Goal: Information Seeking & Learning: Learn about a topic

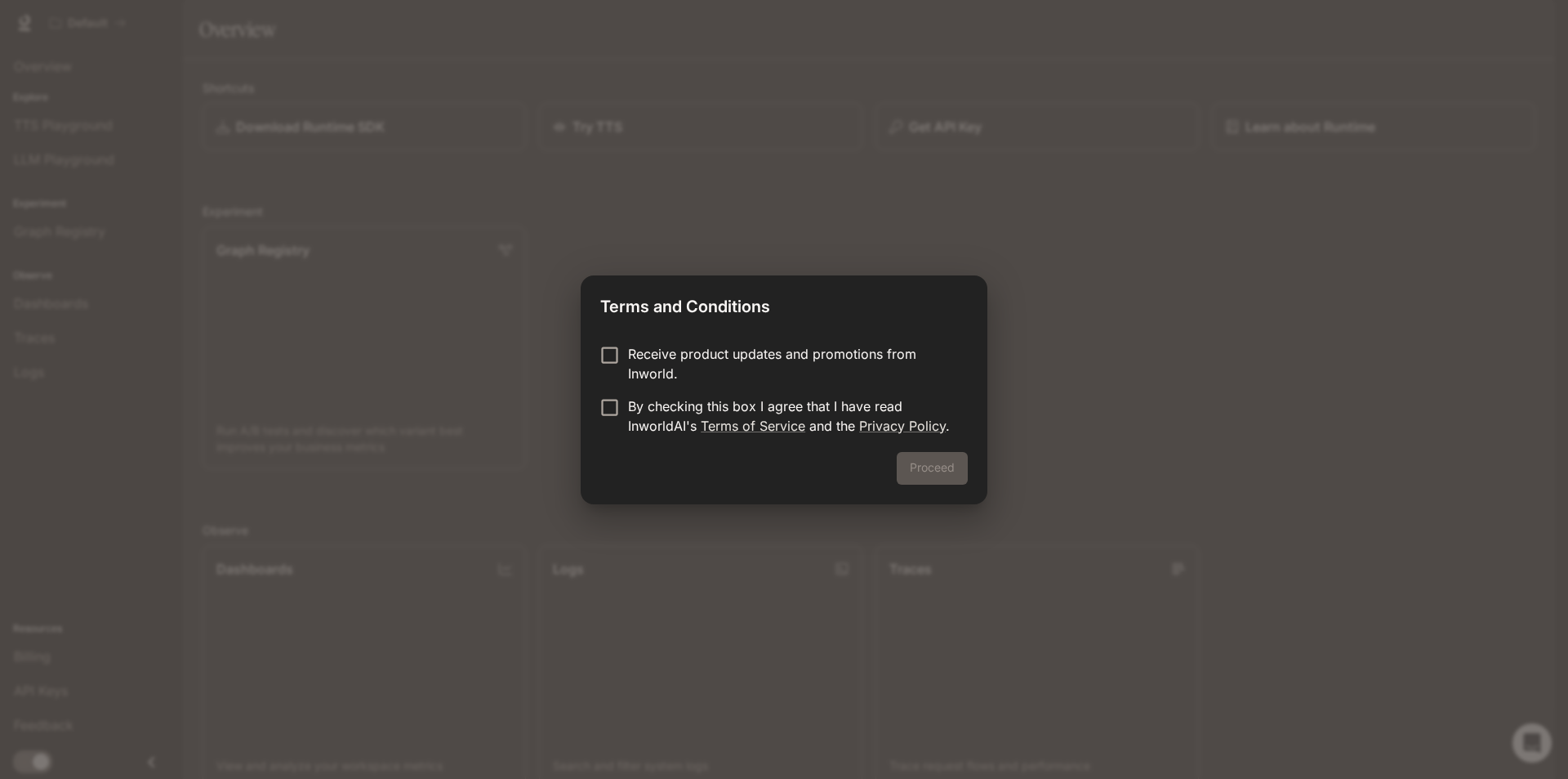
click at [656, 433] on p "By checking this box I agree that I have read InworldAI's Terms of Service and …" at bounding box center [791, 416] width 327 height 40
click at [939, 467] on button "Proceed" at bounding box center [932, 468] width 71 height 32
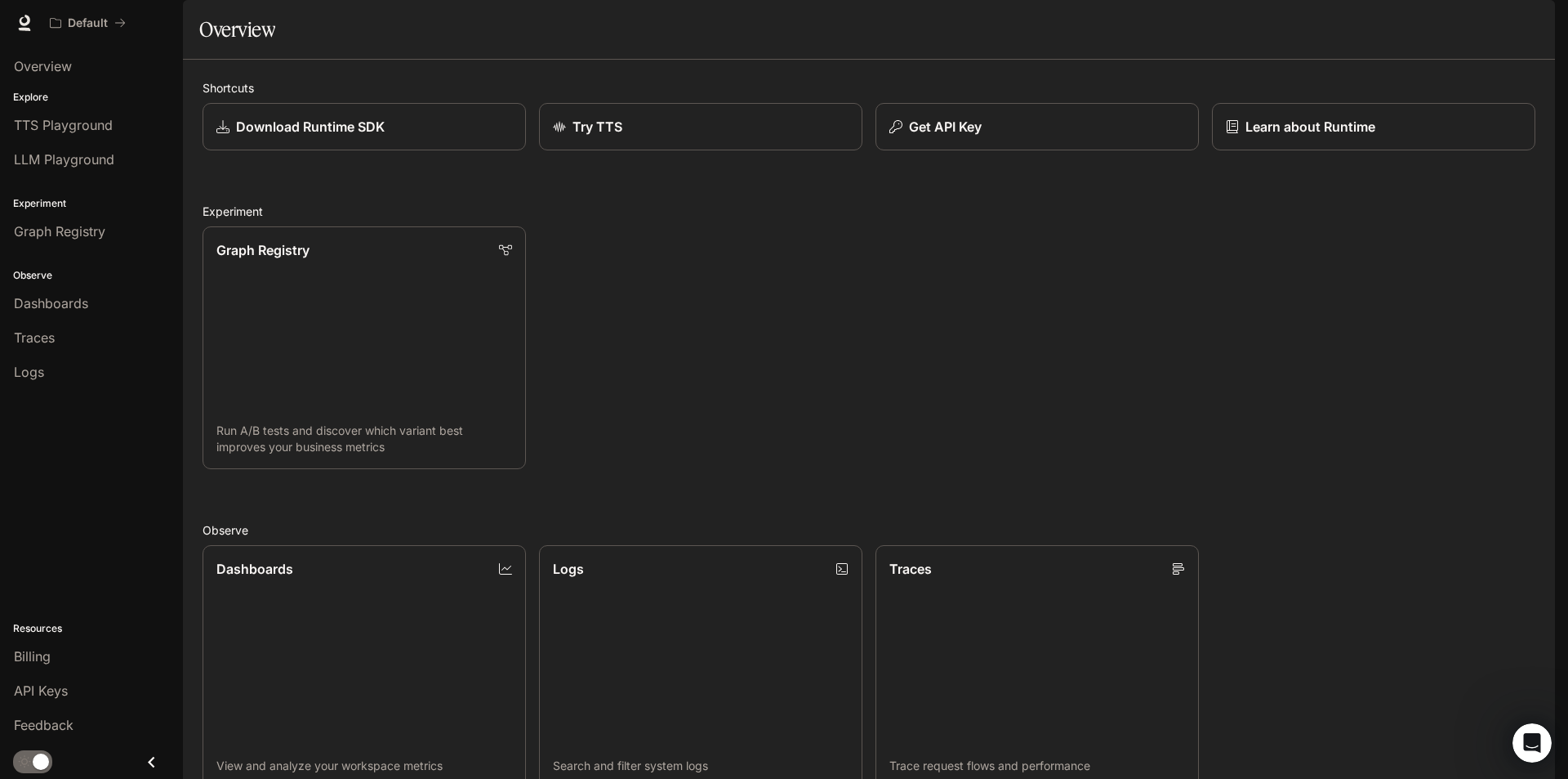
drag, startPoint x: 929, startPoint y: 185, endPoint x: 822, endPoint y: 259, distance: 130.1
drag, startPoint x: 822, startPoint y: 259, endPoint x: 946, endPoint y: 167, distance: 154.4
drag, startPoint x: 946, startPoint y: 167, endPoint x: 917, endPoint y: 221, distance: 61.3
click at [917, 221] on div "Shortcuts Download Runtime SDK Try TTS Get API Key Learn about Runtime Experime…" at bounding box center [869, 592] width 1333 height 1027
click at [908, 137] on p "Get API Key" at bounding box center [945, 127] width 74 height 20
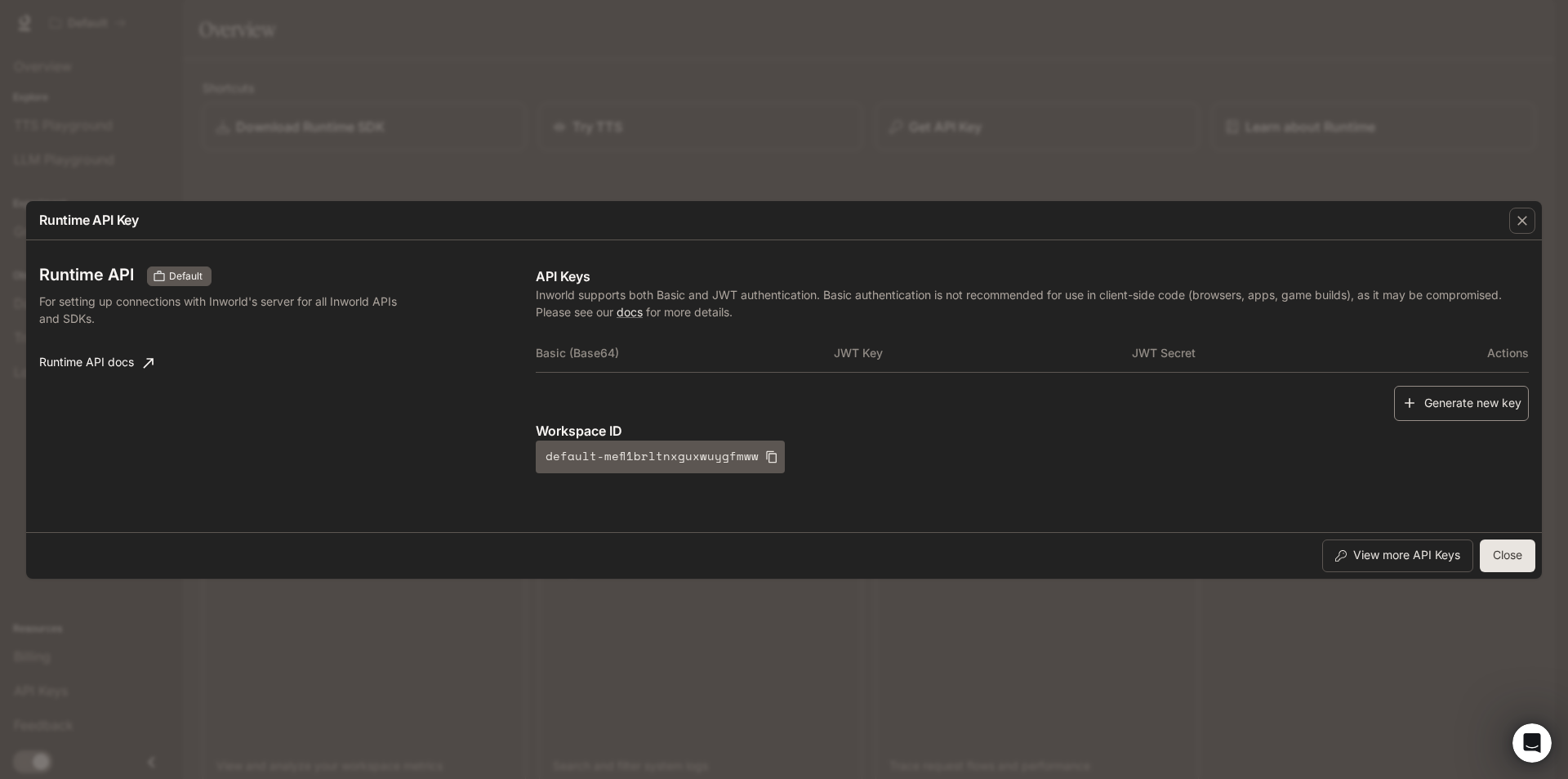
click at [1441, 410] on button "Generate new key" at bounding box center [1462, 403] width 135 height 35
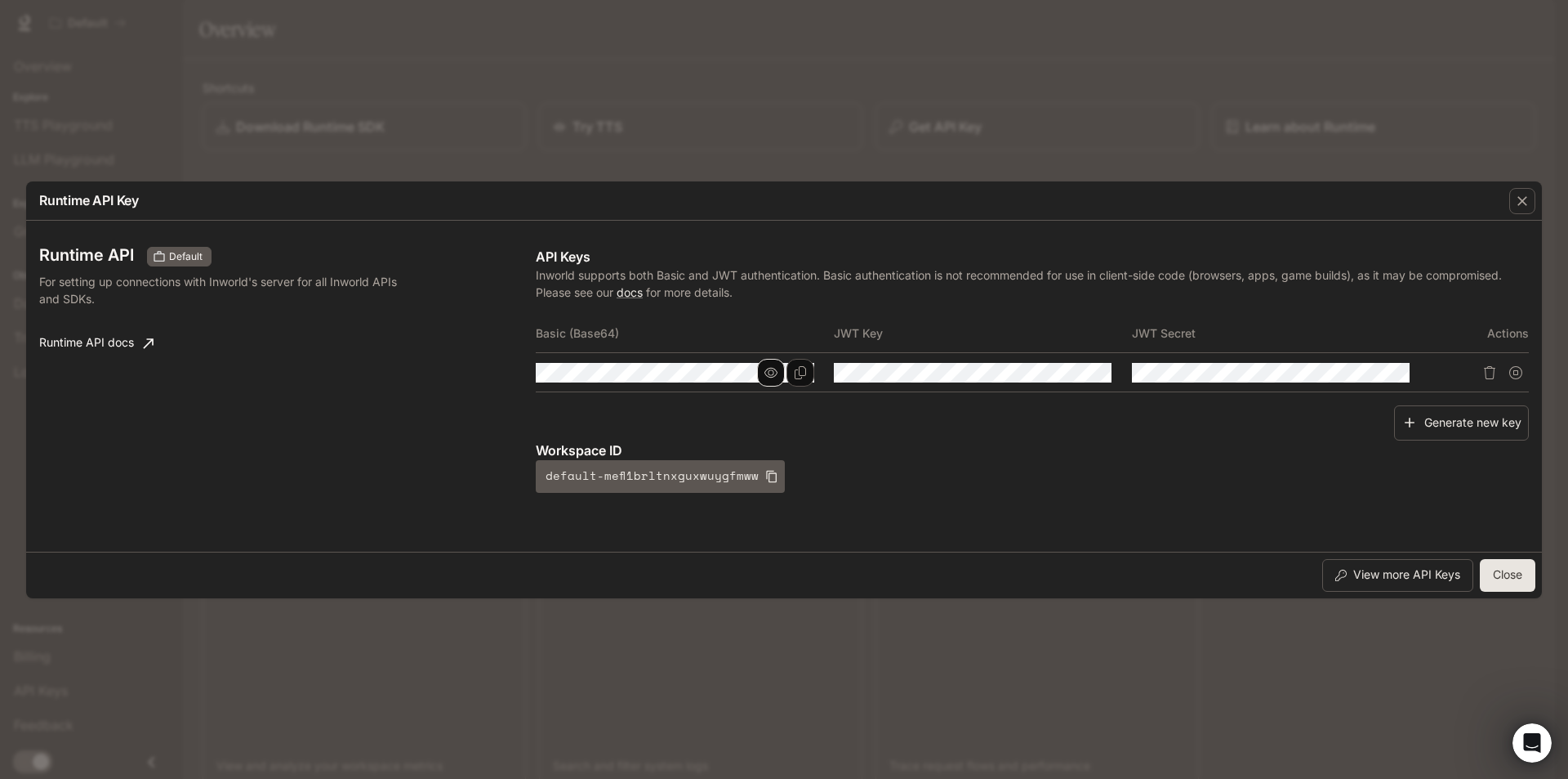
click at [765, 374] on icon "button" at bounding box center [771, 371] width 13 height 10
click at [765, 374] on icon "button" at bounding box center [771, 372] width 13 height 13
click at [1528, 195] on icon "button" at bounding box center [1522, 201] width 16 height 16
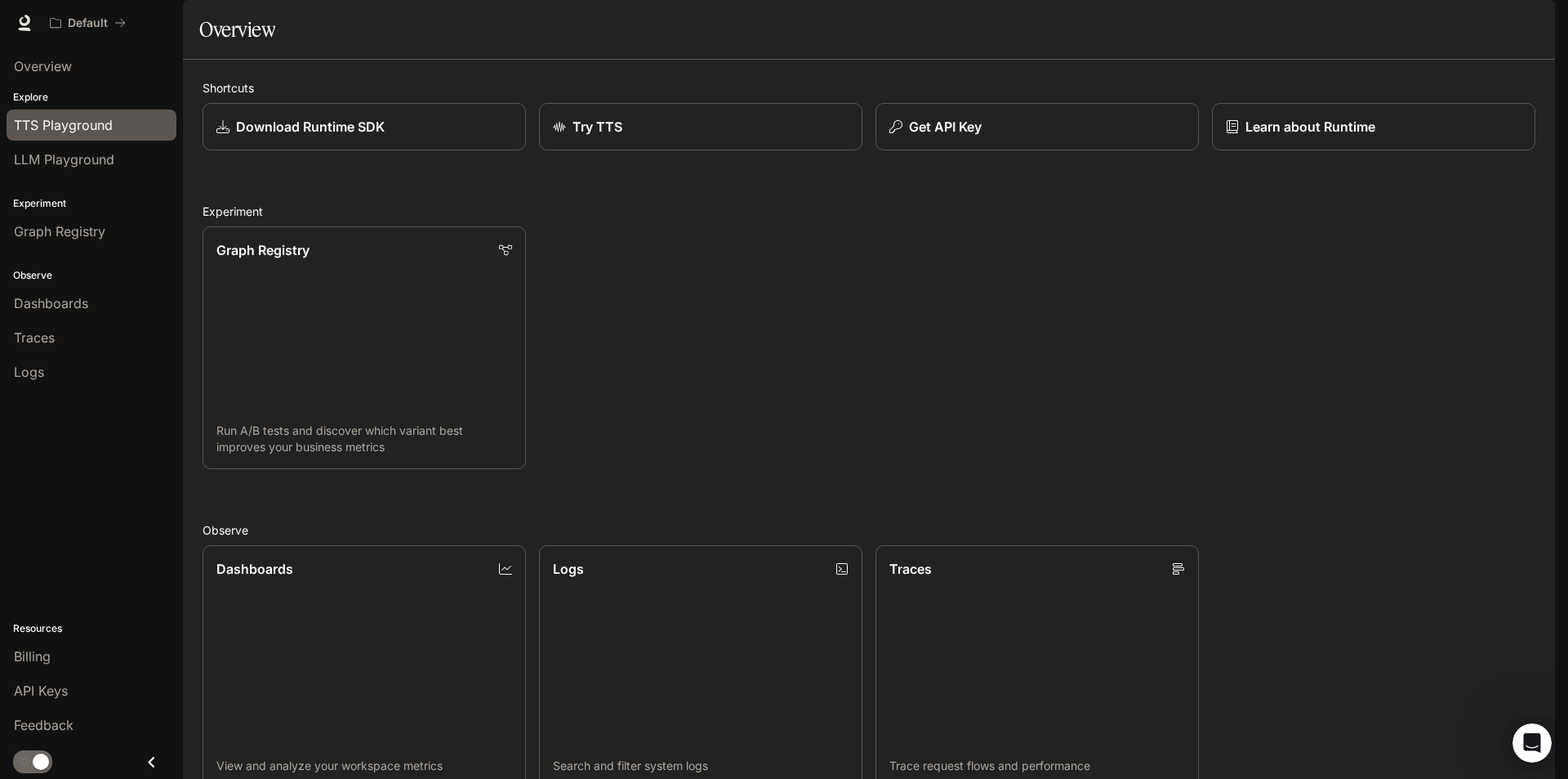
click at [32, 127] on span "TTS Playground" at bounding box center [63, 125] width 99 height 20
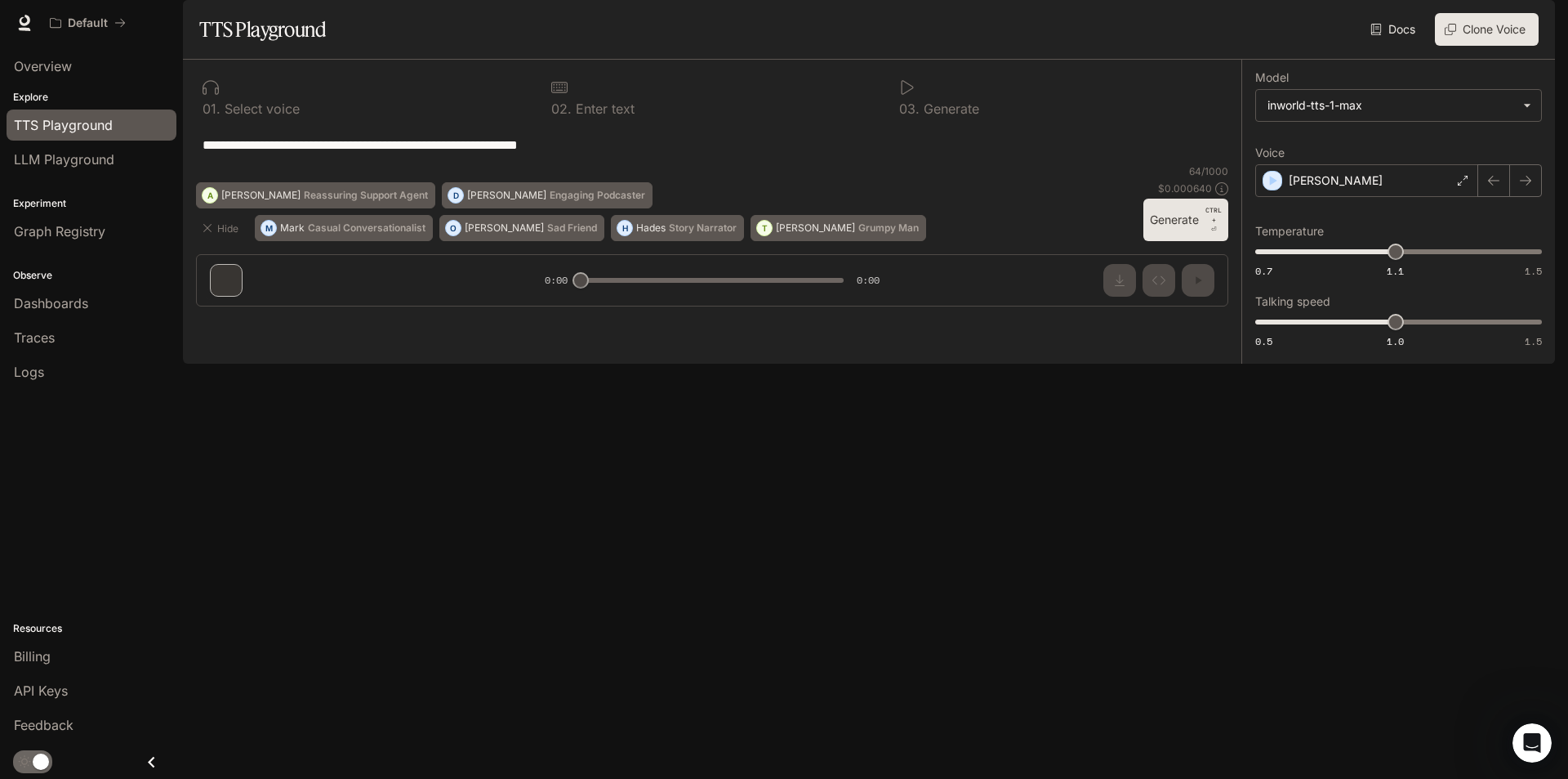
click at [409, 320] on div "**********" at bounding box center [712, 189] width 1059 height 260
click at [397, 164] on div "**********" at bounding box center [712, 145] width 1033 height 40
click at [1197, 241] on button "Generate CTRL + ⏎" at bounding box center [1185, 219] width 85 height 42
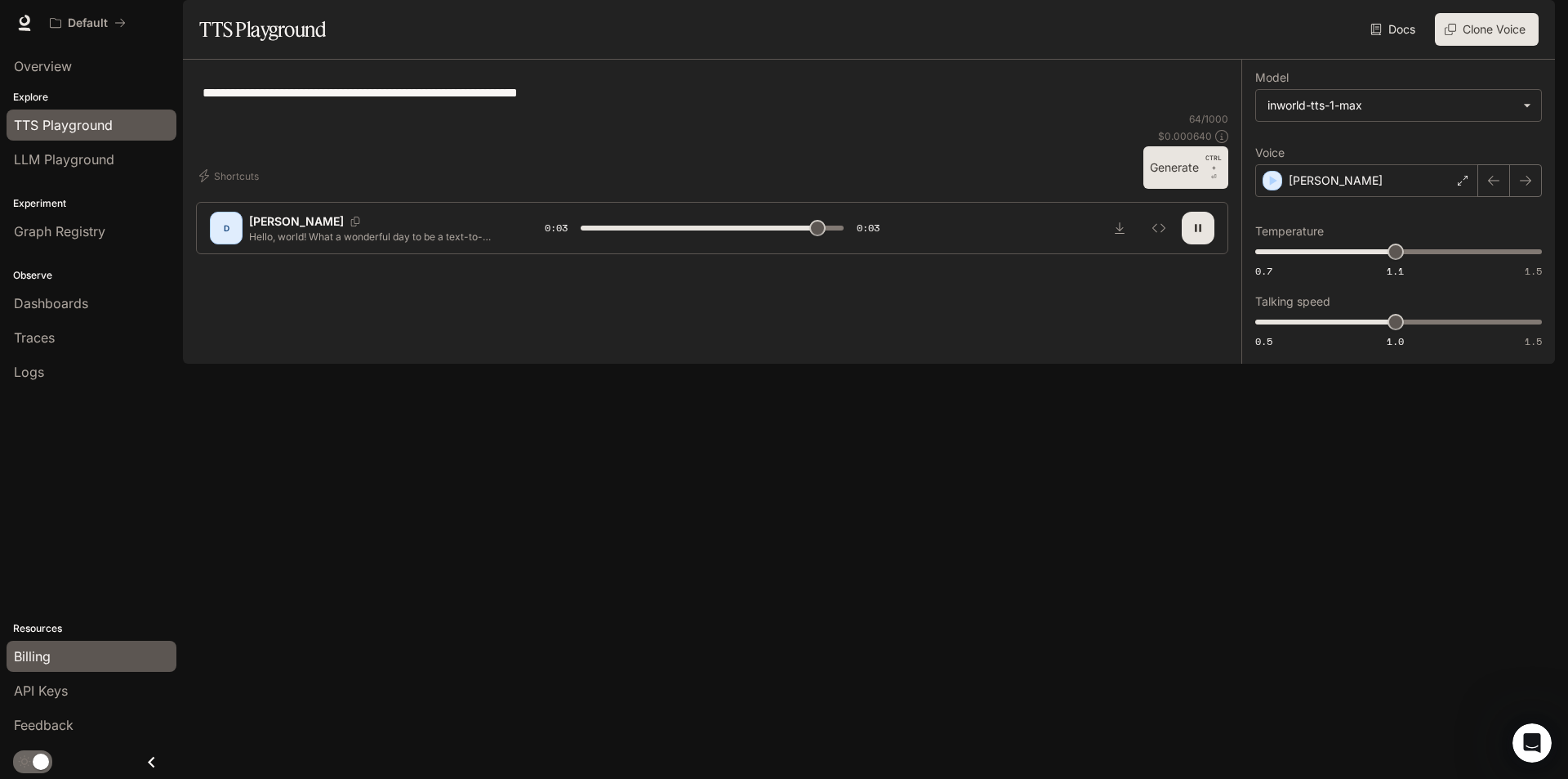
type input "*"
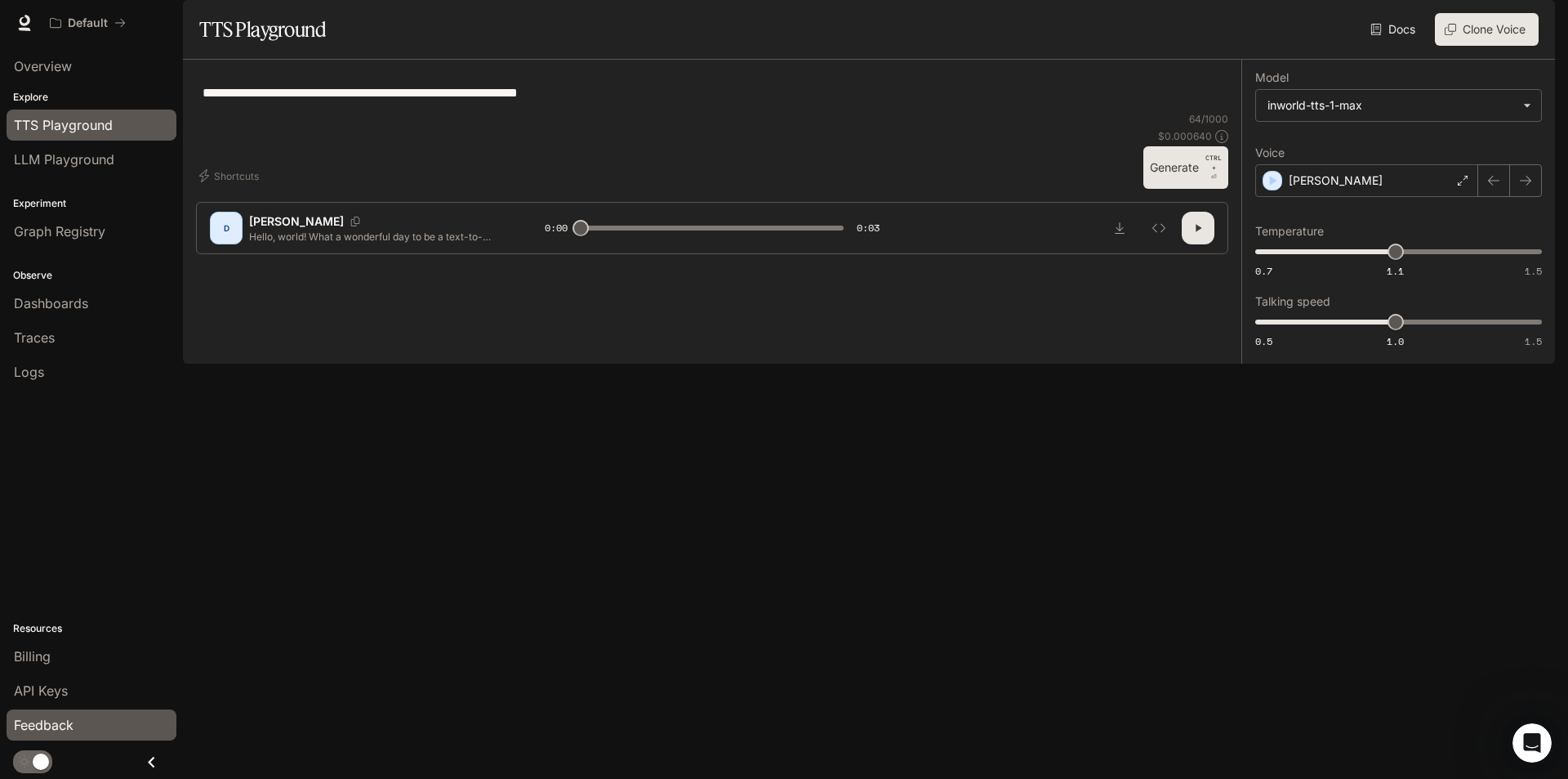
click at [47, 710] on link "Feedback" at bounding box center [91, 725] width 170 height 31
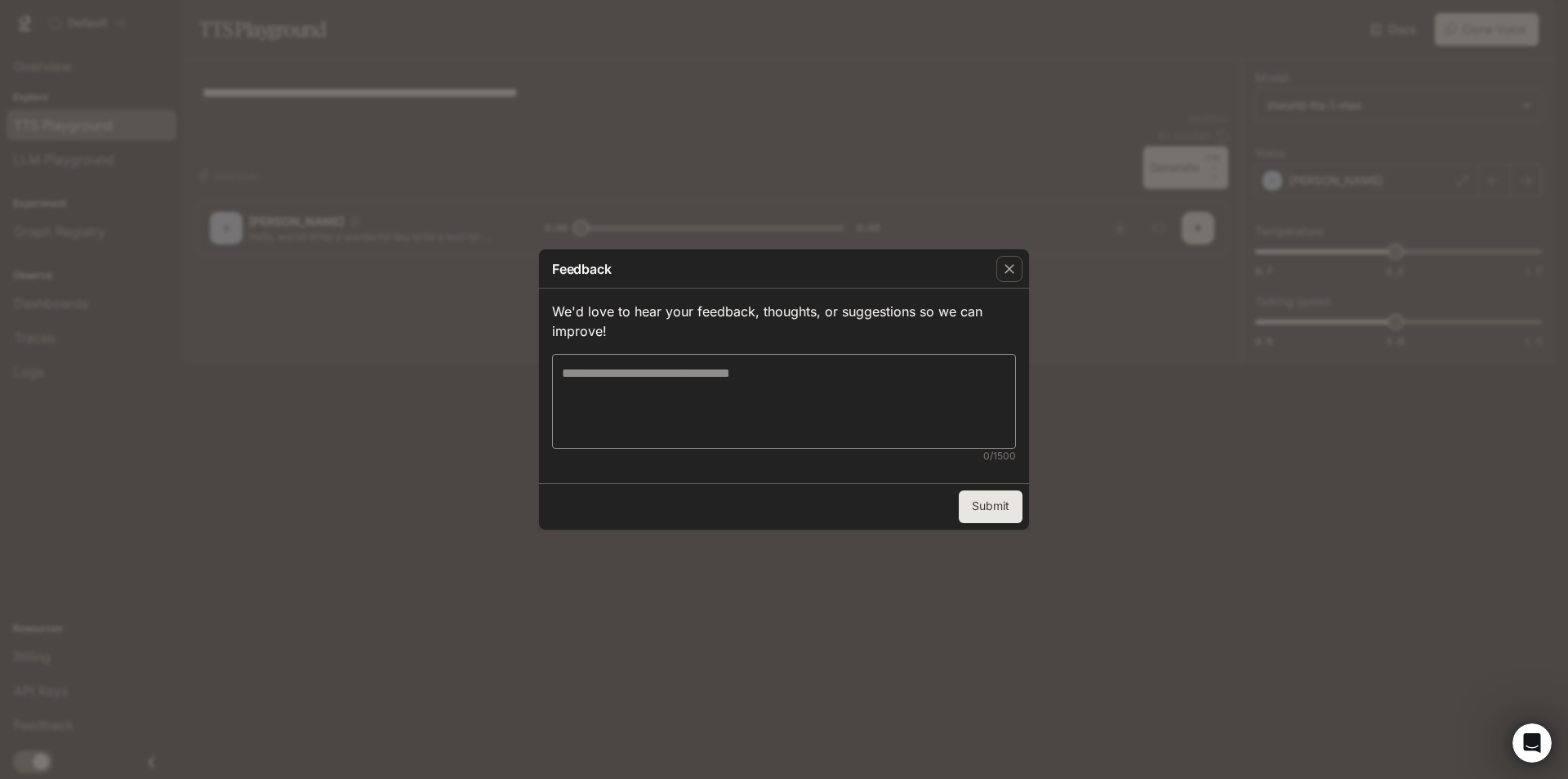
click at [48, 700] on div "Feedback We'd love to hear your feedback, thoughts, or suggestions so we can im…" at bounding box center [784, 389] width 1568 height 779
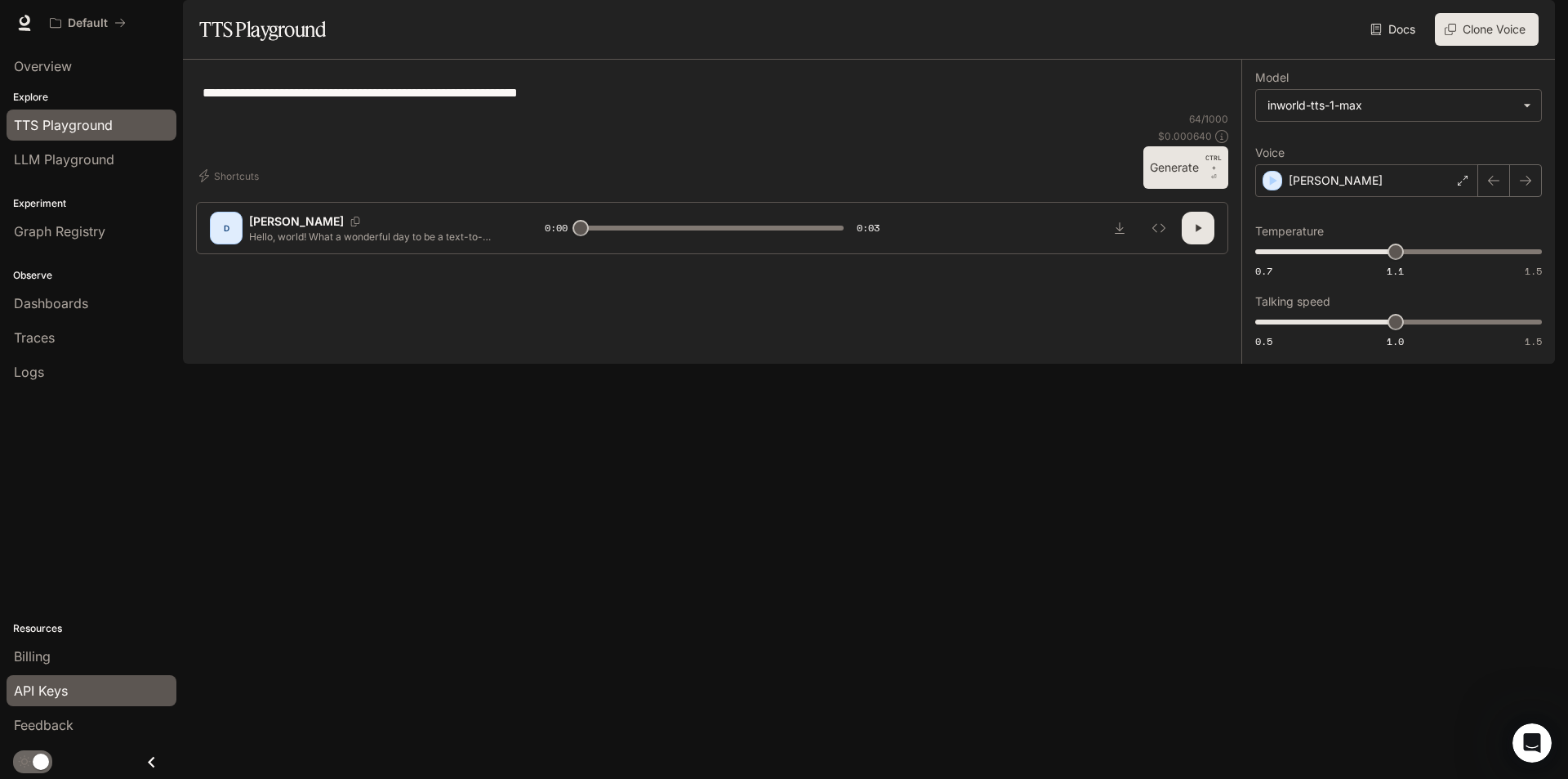
click at [101, 677] on link "API Keys" at bounding box center [91, 690] width 170 height 31
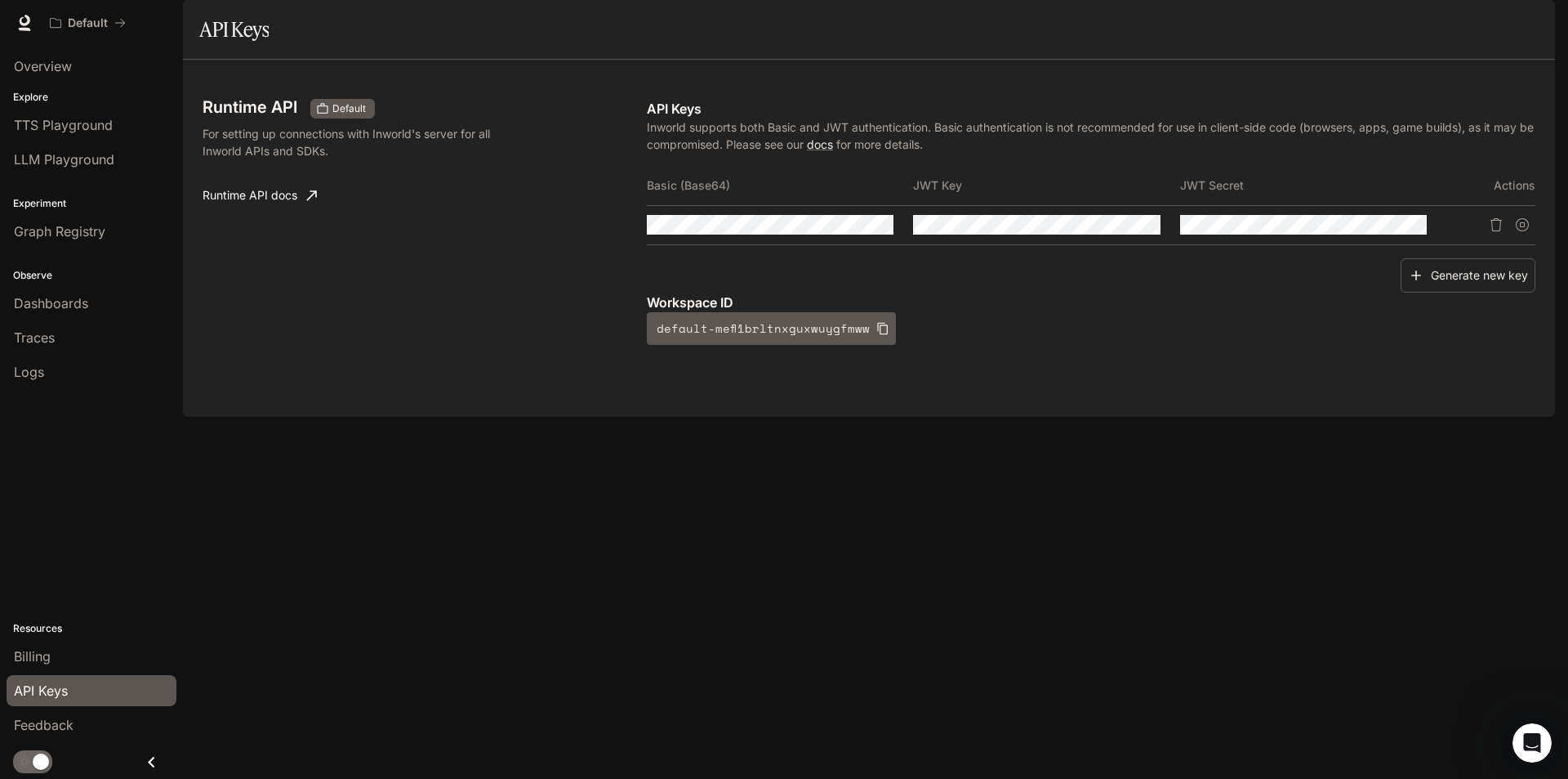
click at [1458, 15] on span "Documentation" at bounding box center [1457, 23] width 81 height 21
click at [1451, 17] on span "Documentation" at bounding box center [1457, 23] width 81 height 21
